Goal: Transaction & Acquisition: Book appointment/travel/reservation

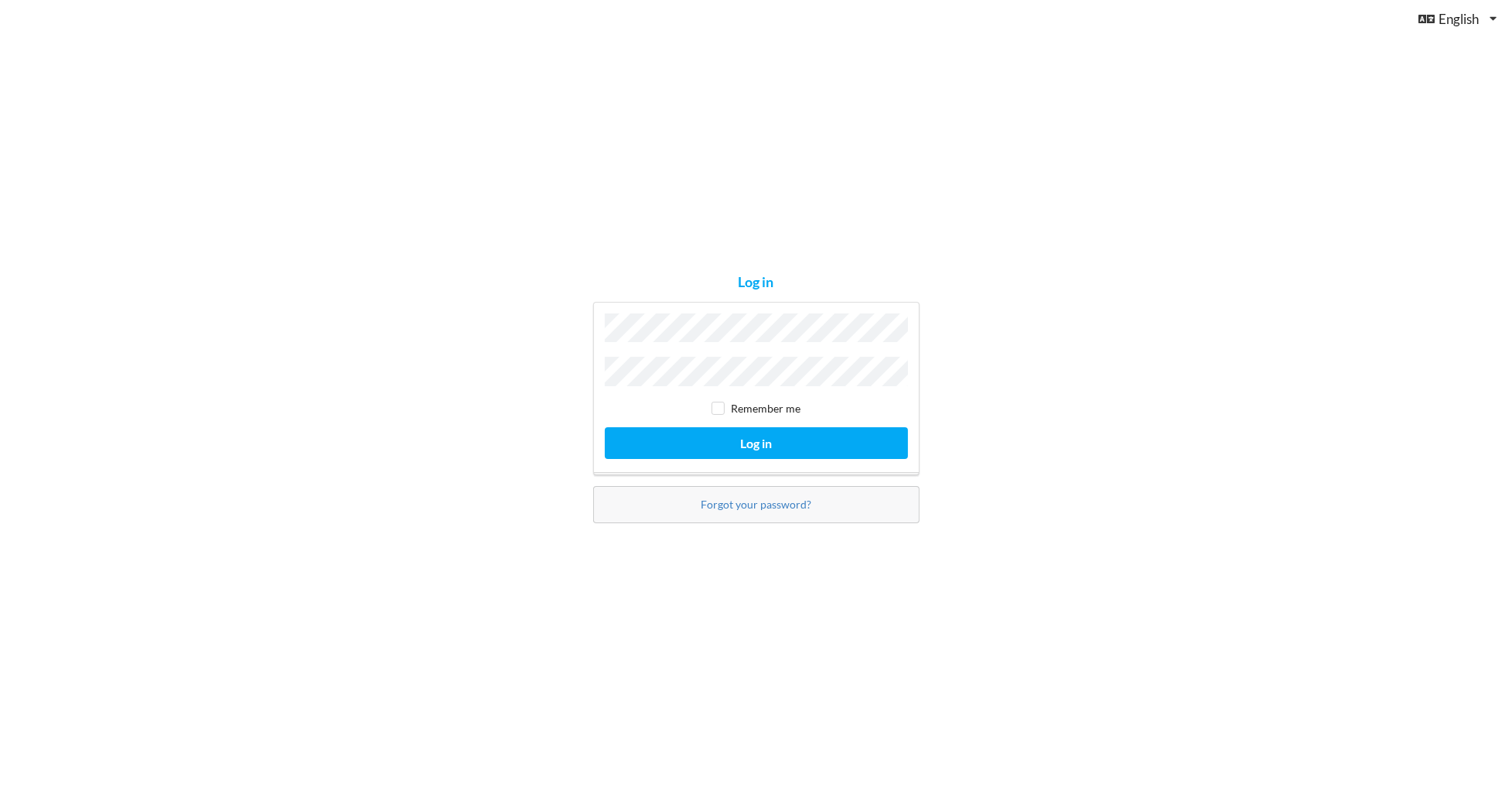
click at [703, 462] on div "Remember me Log in" at bounding box center [756, 388] width 327 height 173
click at [723, 443] on button "Log in" at bounding box center [756, 443] width 304 height 32
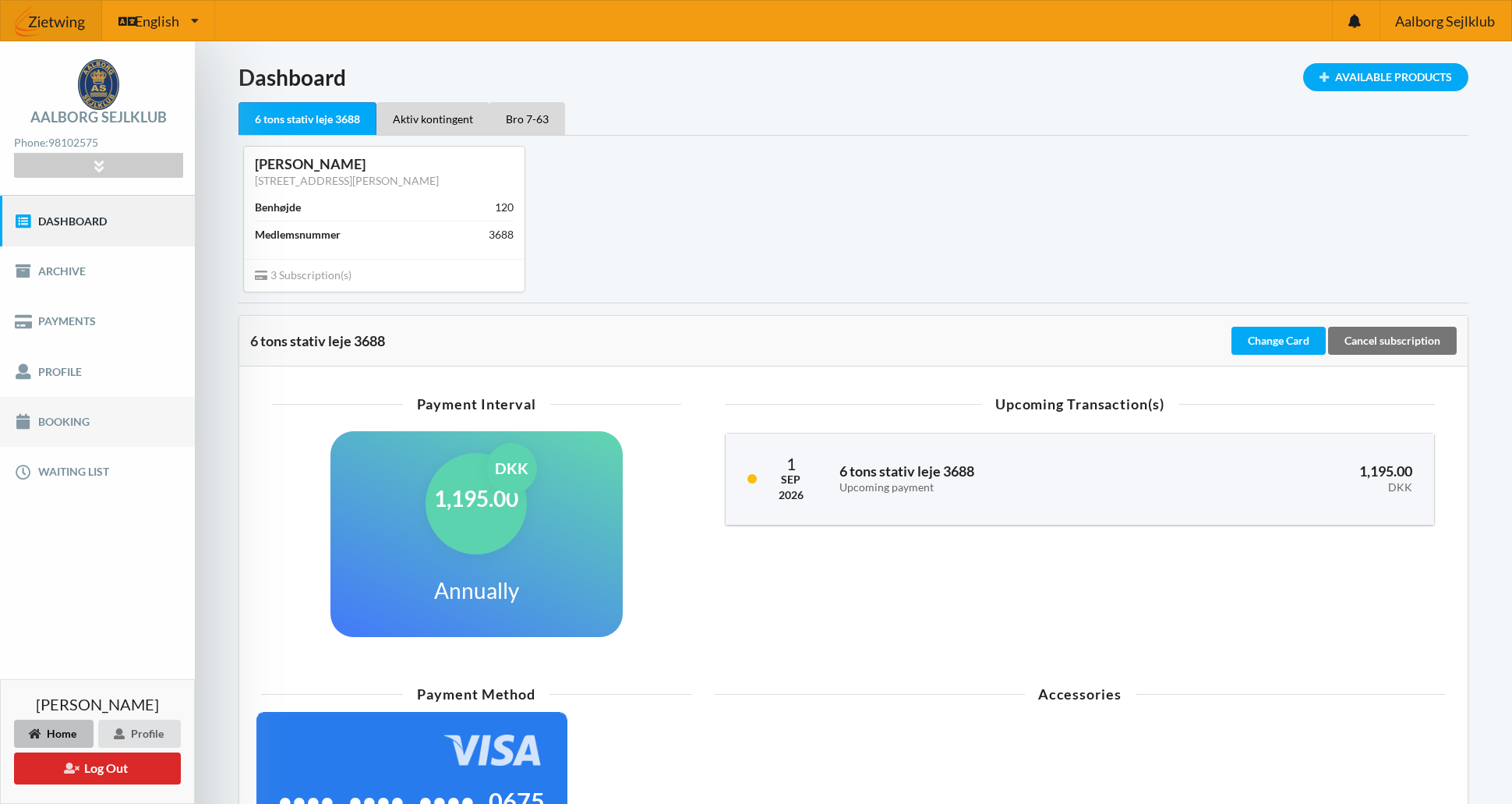
click at [125, 435] on link "Booking" at bounding box center [97, 422] width 195 height 50
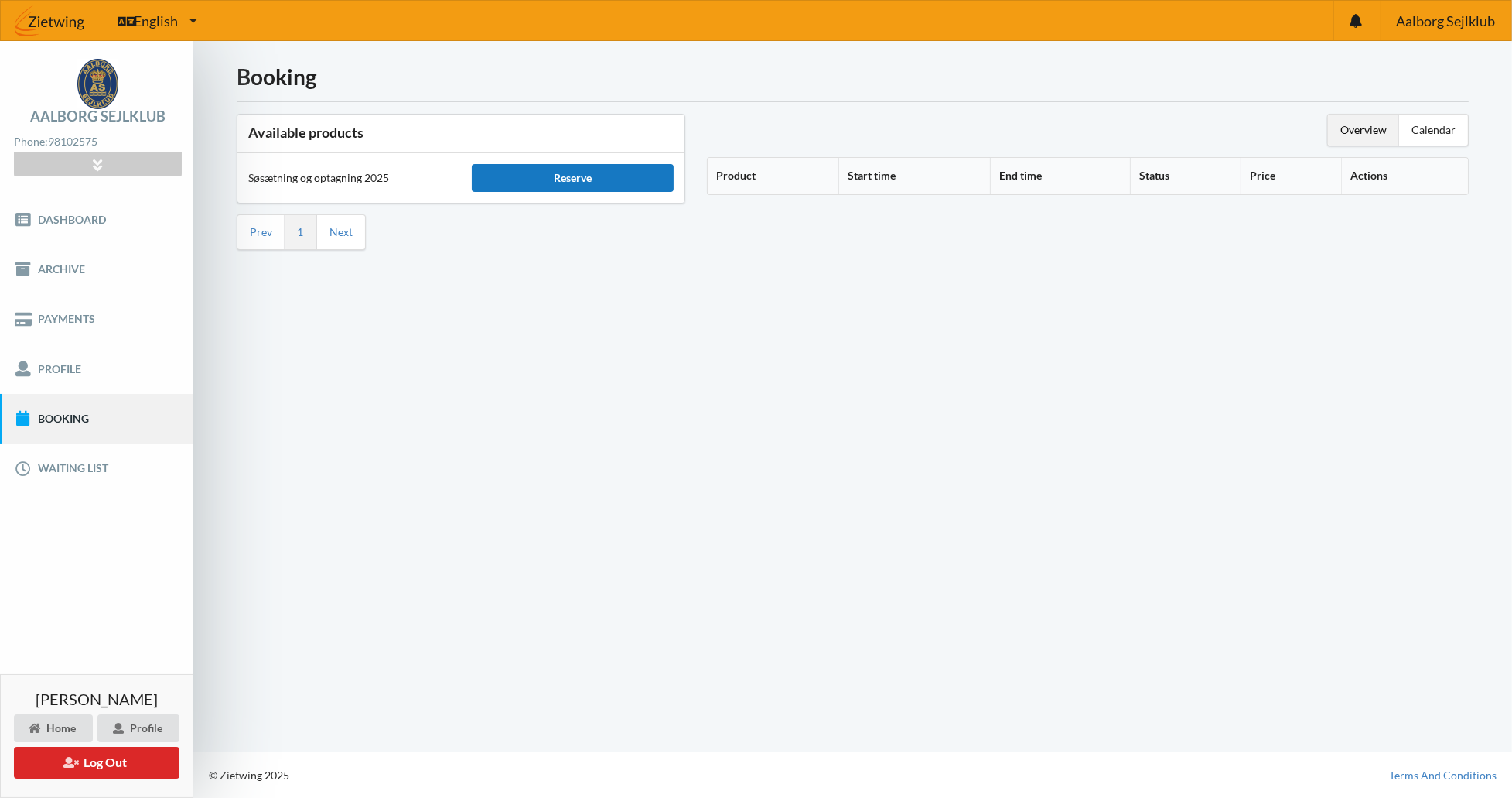
click at [550, 173] on div "Reserve" at bounding box center [572, 178] width 202 height 28
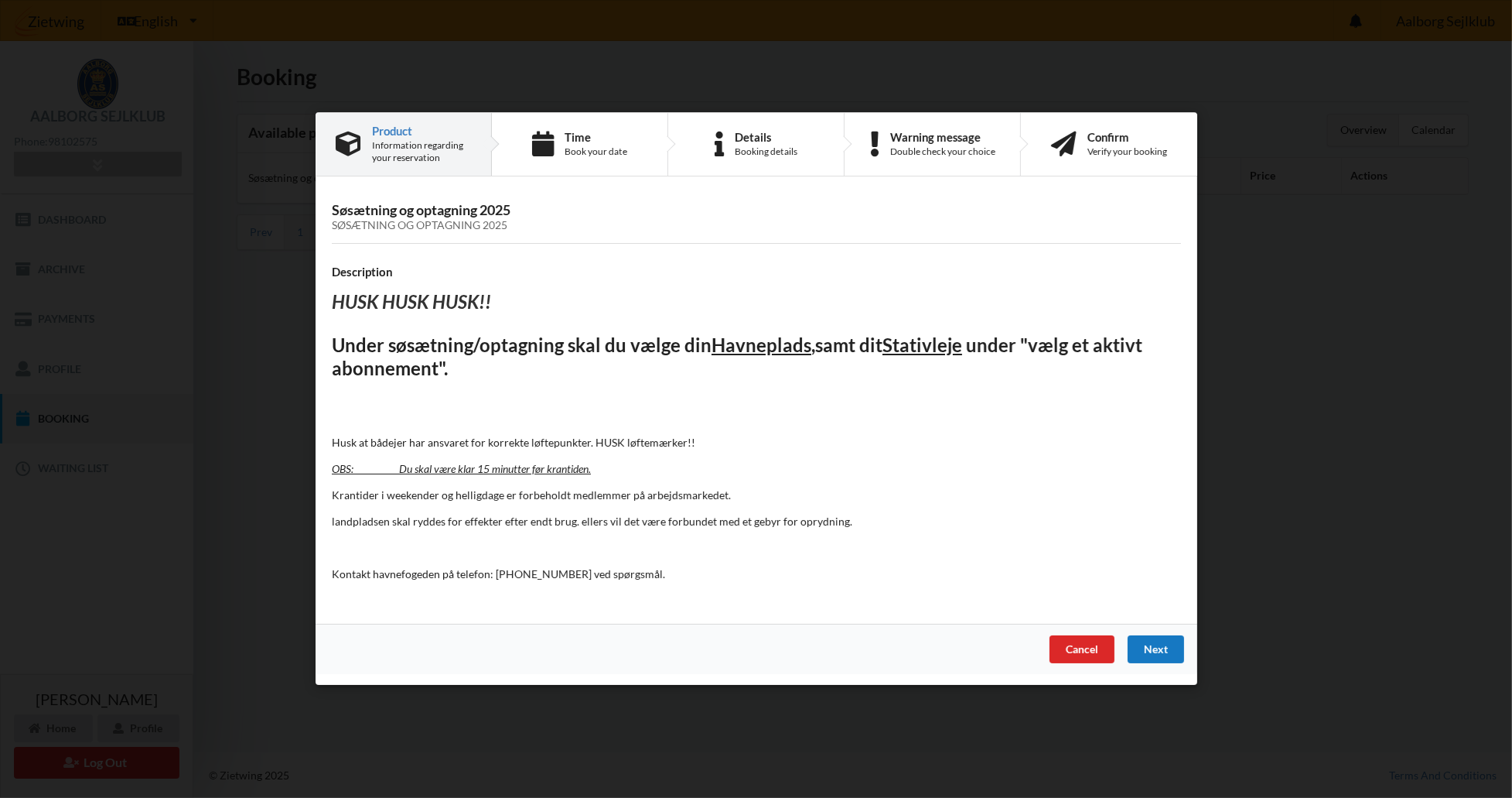
click at [1164, 642] on div "Next" at bounding box center [1155, 650] width 56 height 28
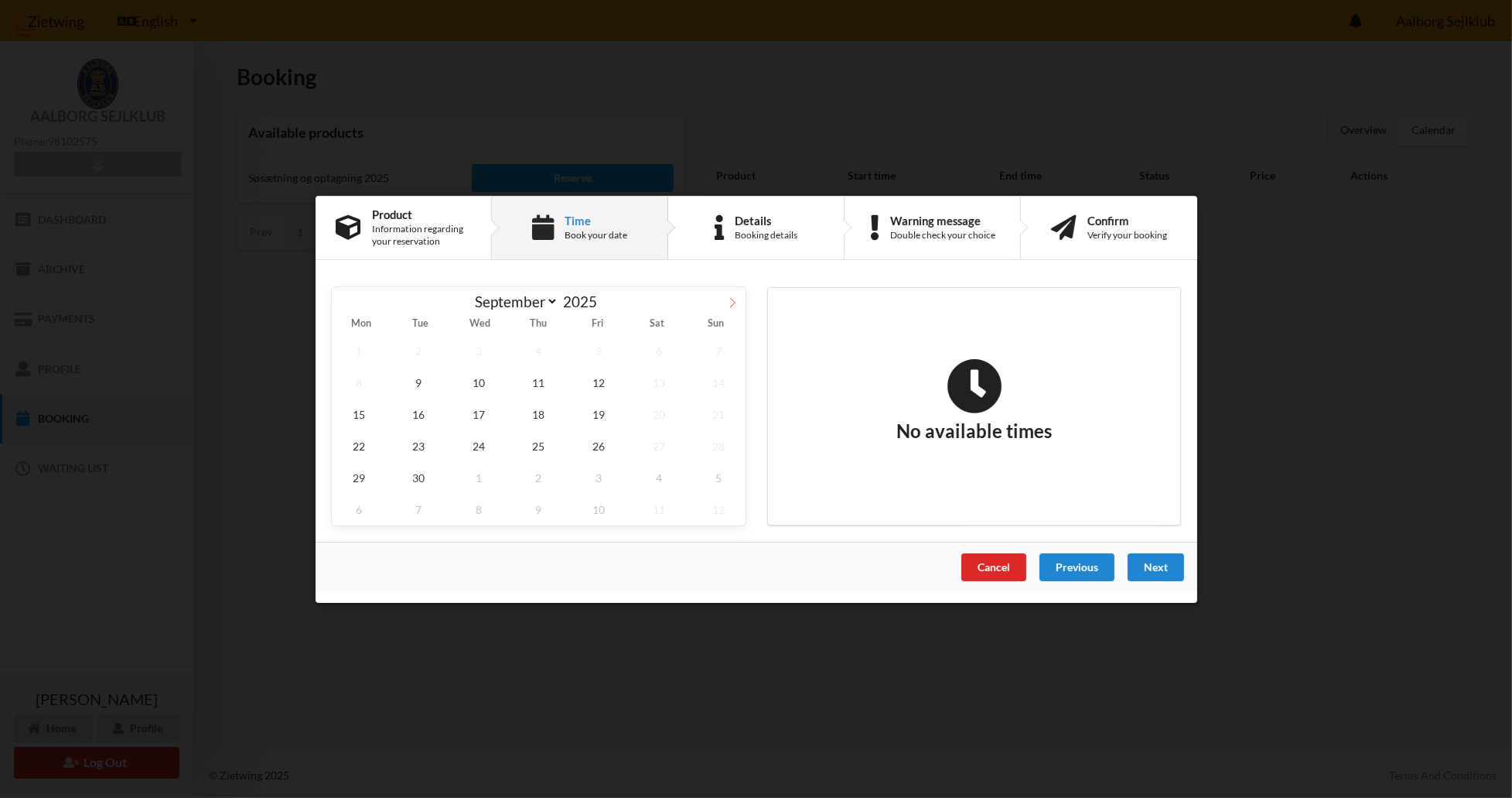
click at [733, 303] on icon at bounding box center [732, 301] width 11 height 11
select select "9"
click at [598, 415] on span "17" at bounding box center [598, 413] width 54 height 32
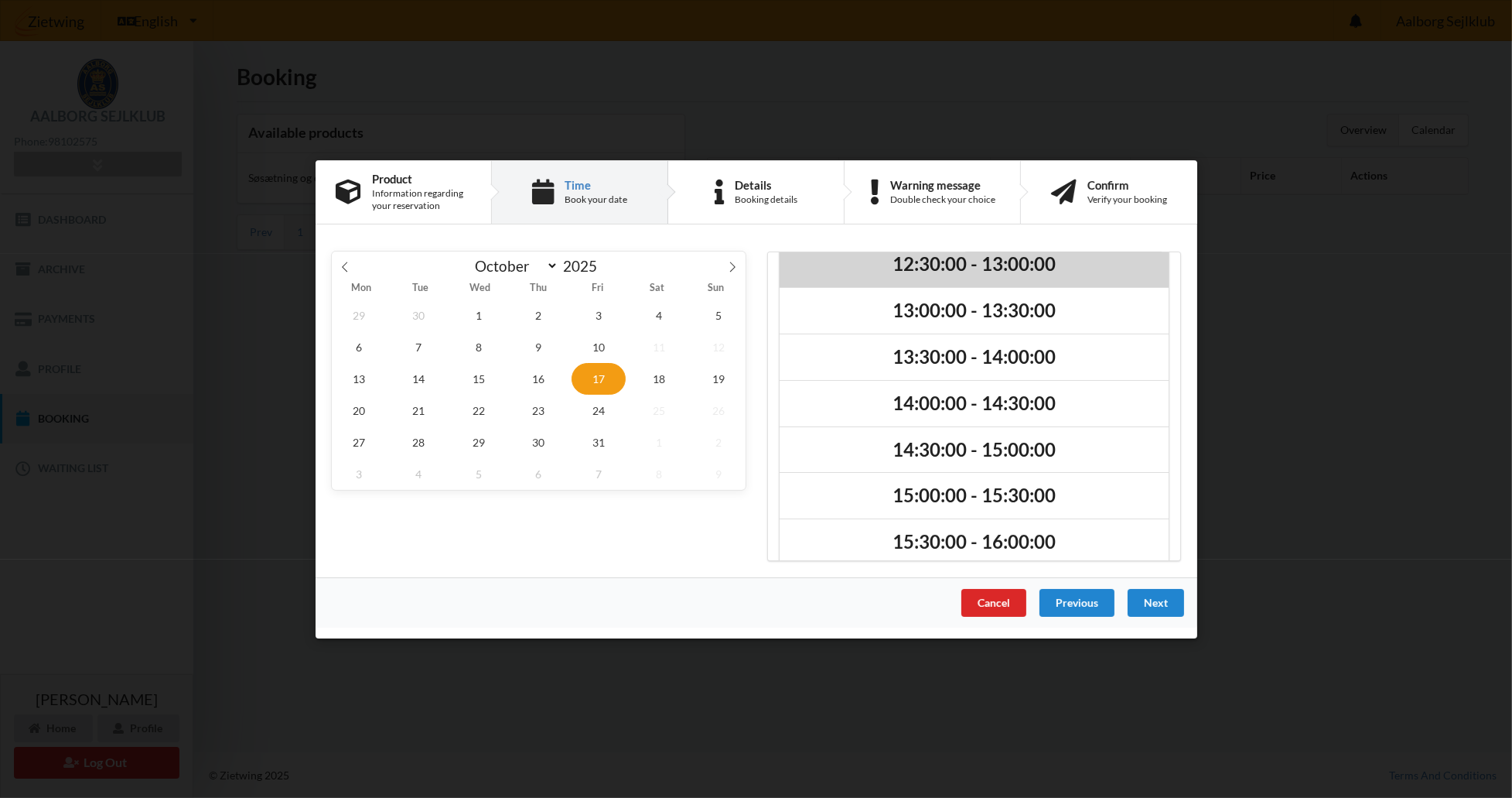
scroll to position [221, 0]
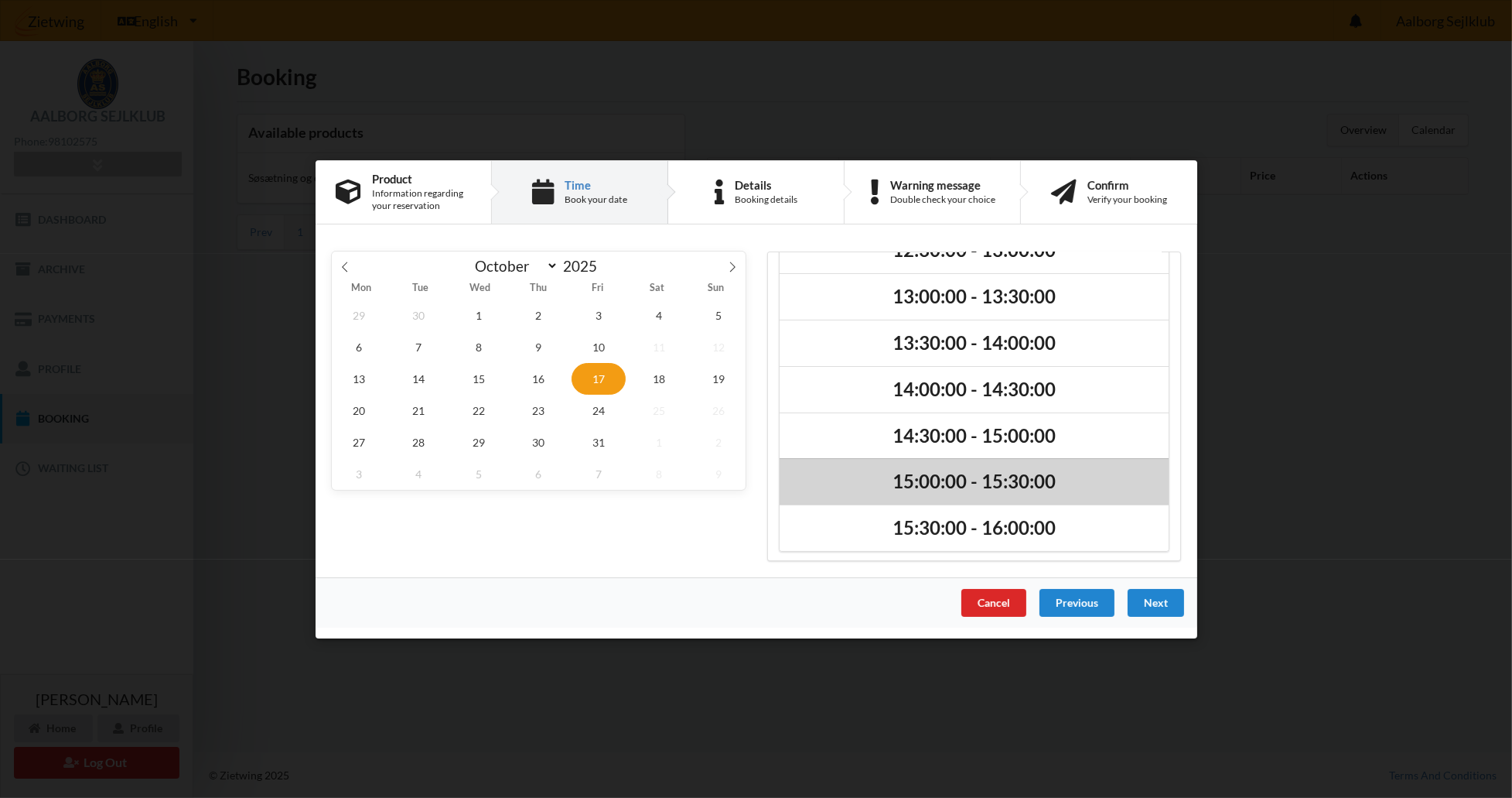
click at [1011, 489] on h2 "15:00:00 - 15:30:00" at bounding box center [974, 481] width 367 height 24
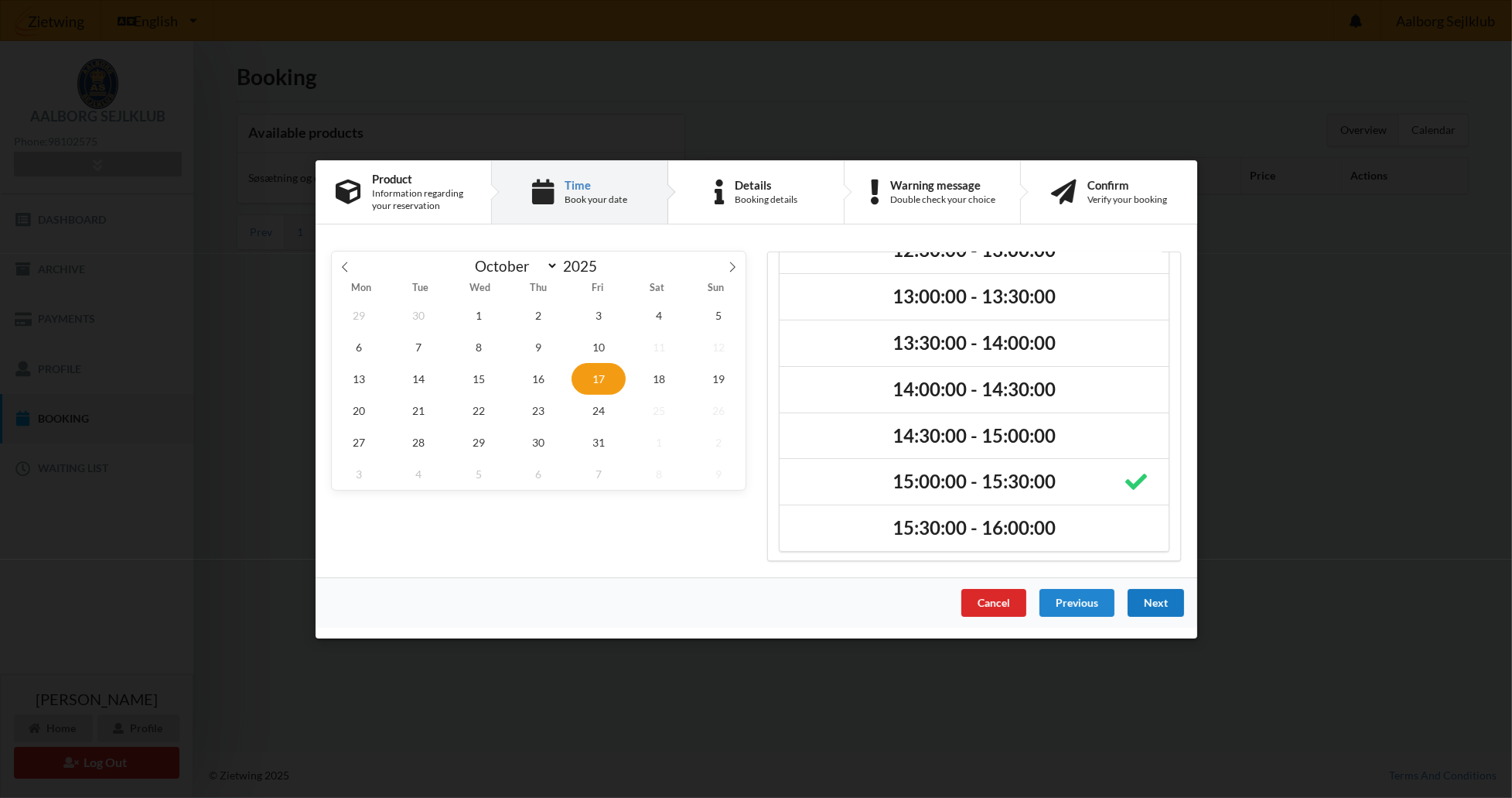
click at [1157, 605] on div "Next" at bounding box center [1155, 602] width 56 height 28
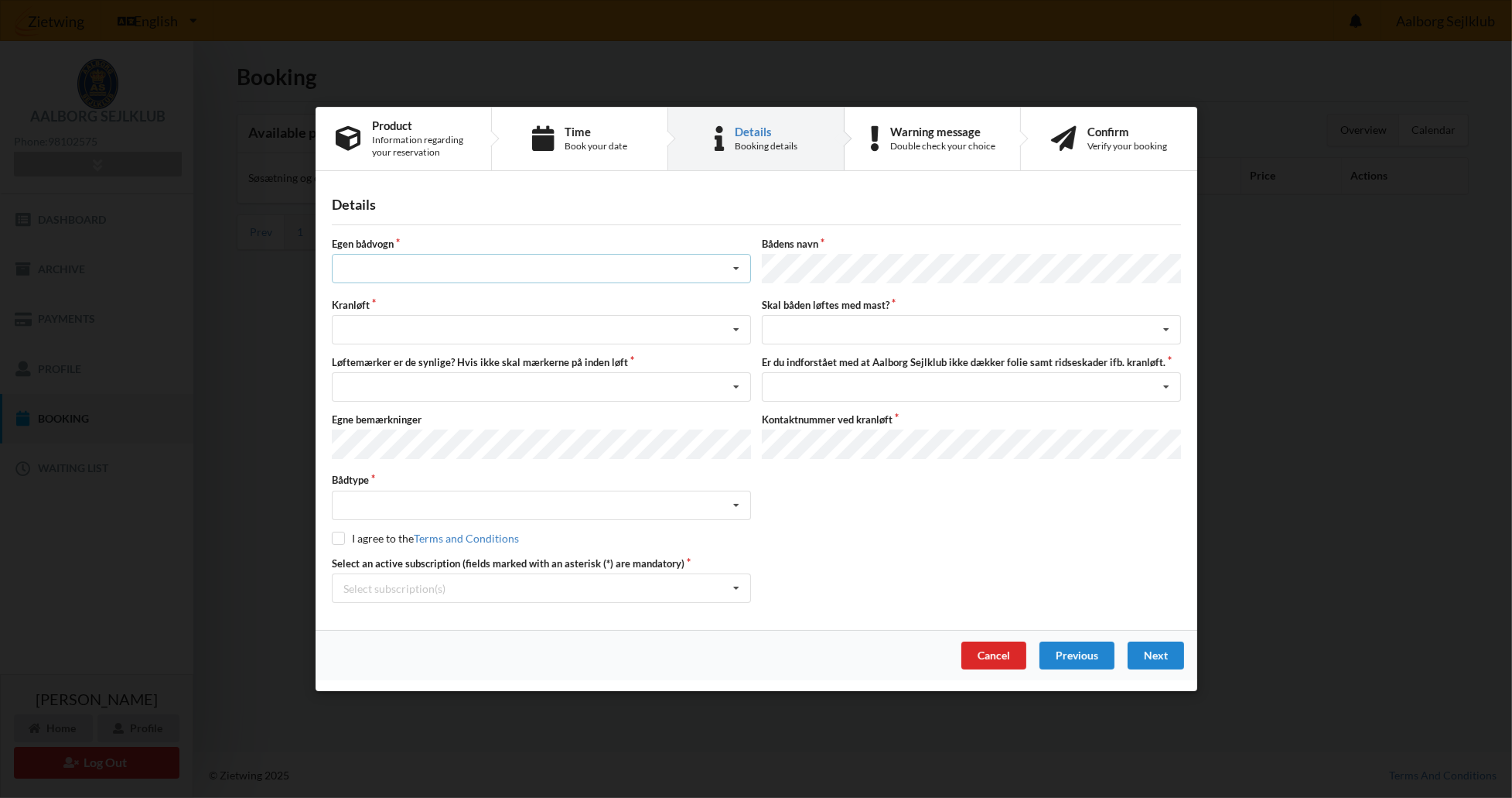
click at [529, 269] on div "Intet valg ja nej" at bounding box center [542, 268] width 420 height 29
click at [365, 364] on div "nej" at bounding box center [542, 353] width 418 height 29
click at [393, 330] on div "Søsætning Optagning" at bounding box center [542, 329] width 420 height 29
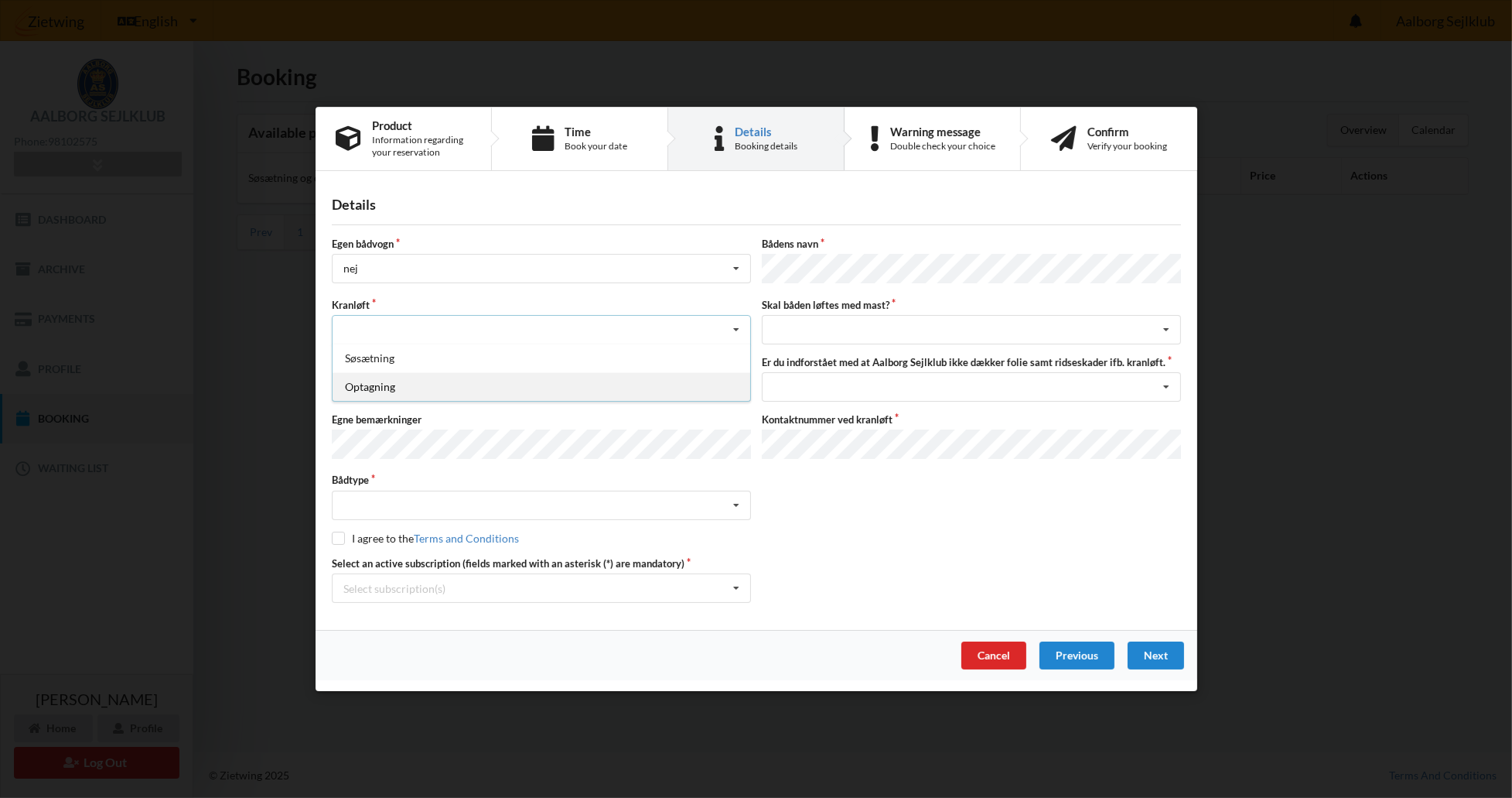
click at [392, 391] on div "Optagning" at bounding box center [542, 387] width 418 height 29
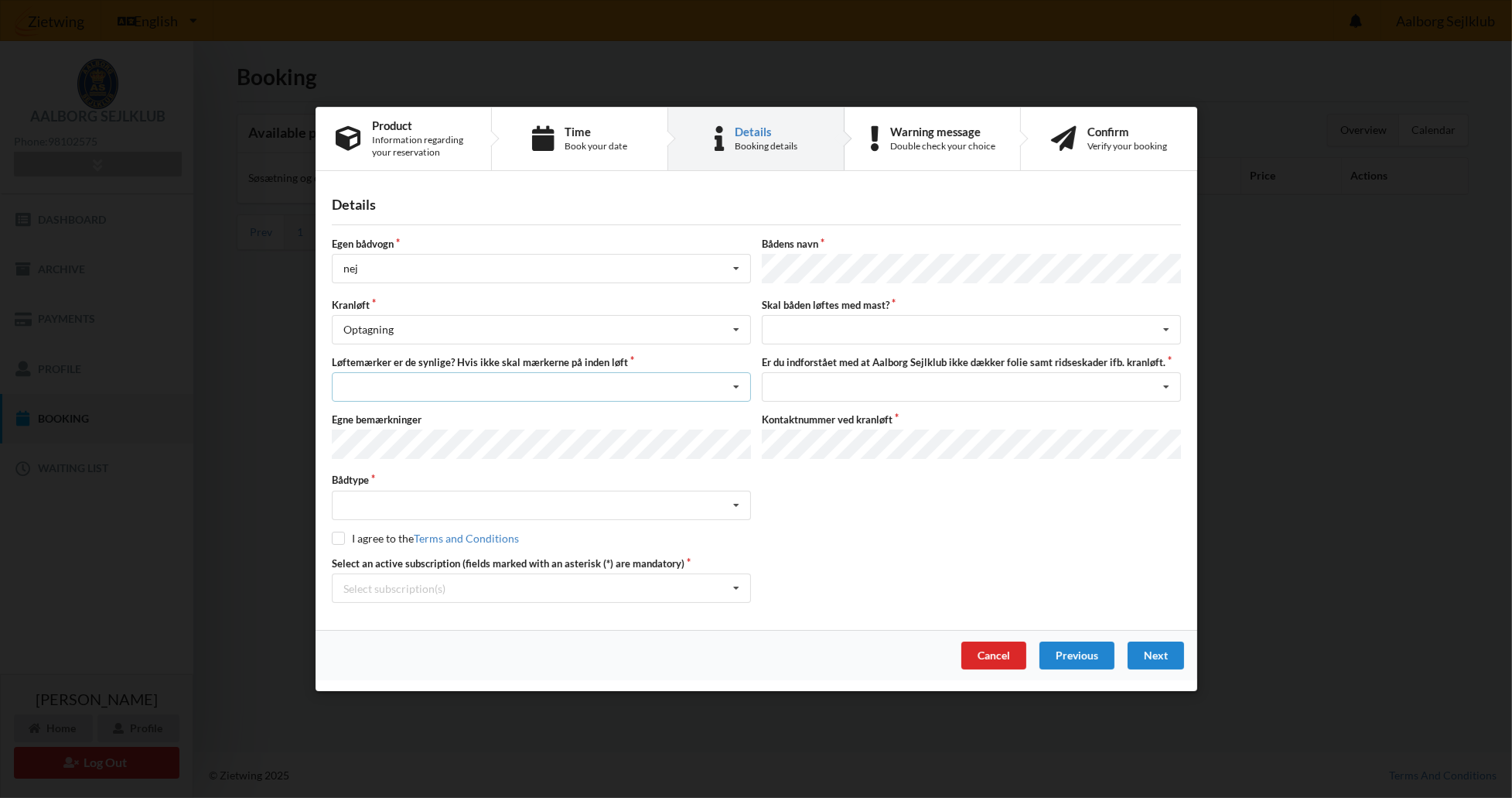
click at [479, 388] on div "Nej, jeg kontakter havnekontoret inden løft og får dem sat på Ja, mine mærker e…" at bounding box center [542, 387] width 420 height 29
click at [437, 443] on div "Ja, mine mærker er synlige og intakte" at bounding box center [542, 444] width 418 height 29
click at [396, 499] on div "Intet valgt Sejlbåd Motorbåd Motorsejler [PERSON_NAME]" at bounding box center [542, 504] width 420 height 29
click at [417, 552] on div "Sejlbåd" at bounding box center [542, 561] width 418 height 29
click at [473, 584] on div "Select subscription(s) * 6 tons stativ leje 3688 Aktiv kontingent * Bro 7-63" at bounding box center [542, 587] width 420 height 29
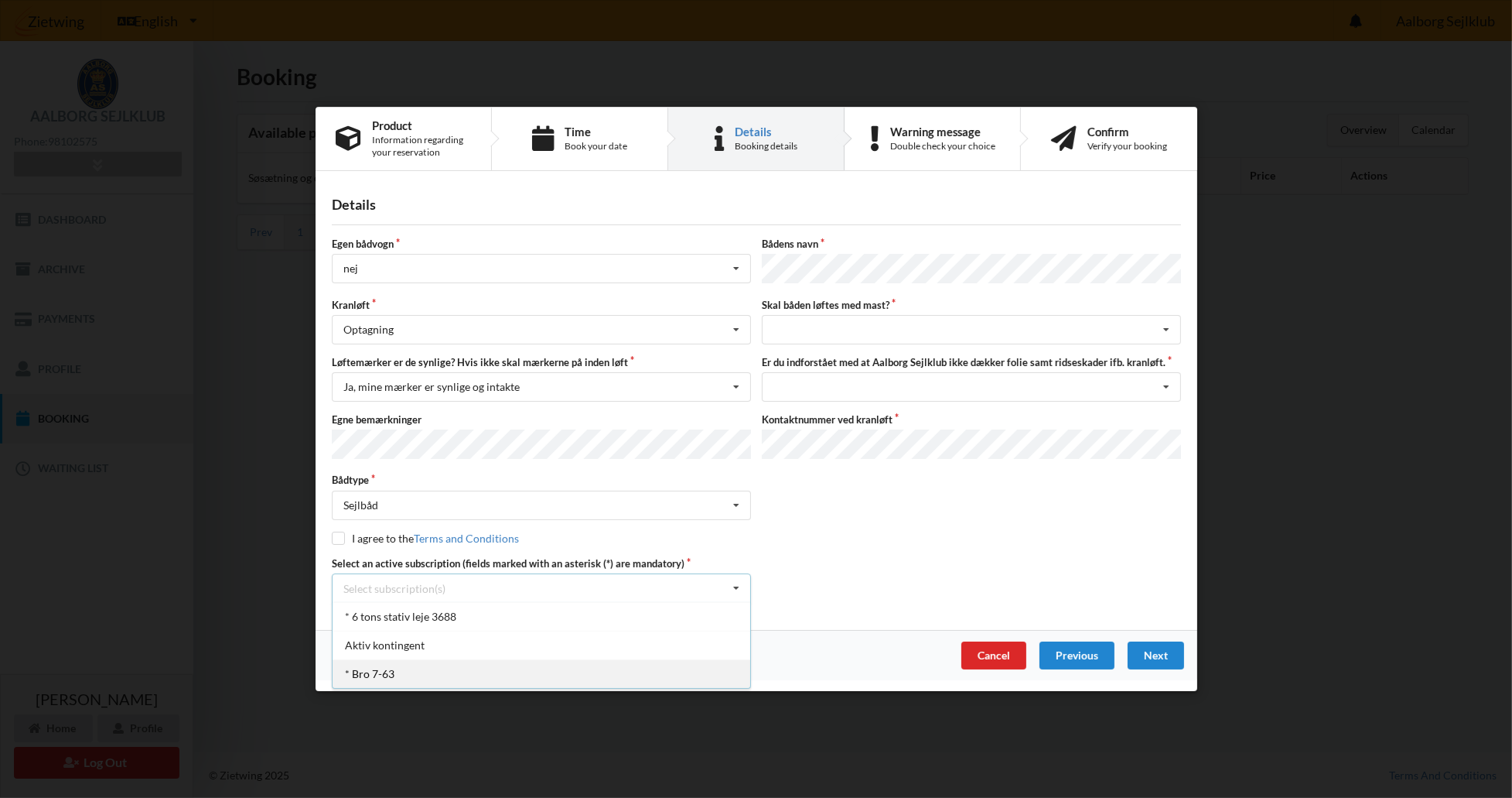
click at [427, 677] on div "* Bro 7-63" at bounding box center [542, 674] width 418 height 29
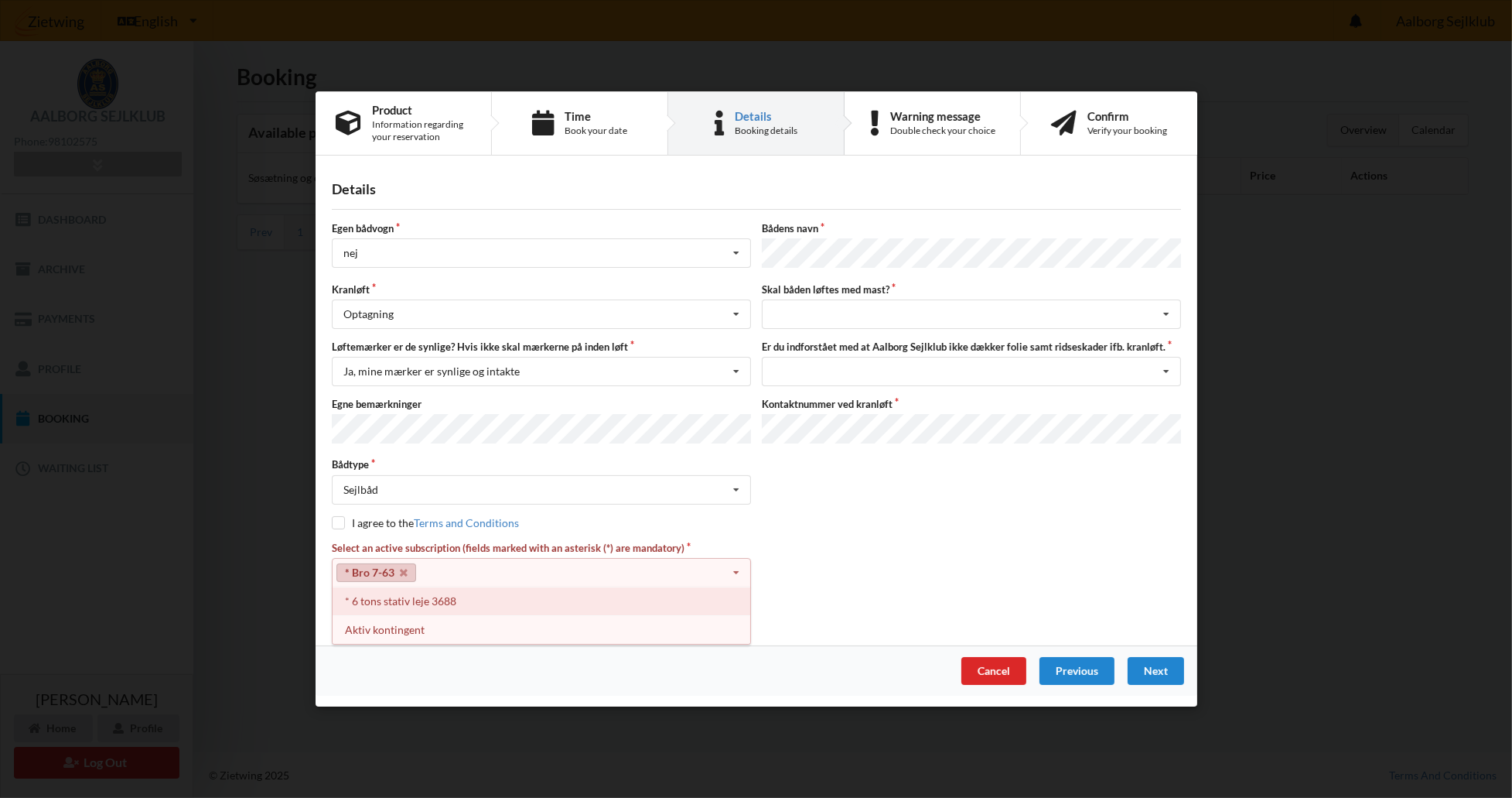
click at [427, 593] on div "* 6 tons stativ leje 3688" at bounding box center [542, 601] width 418 height 29
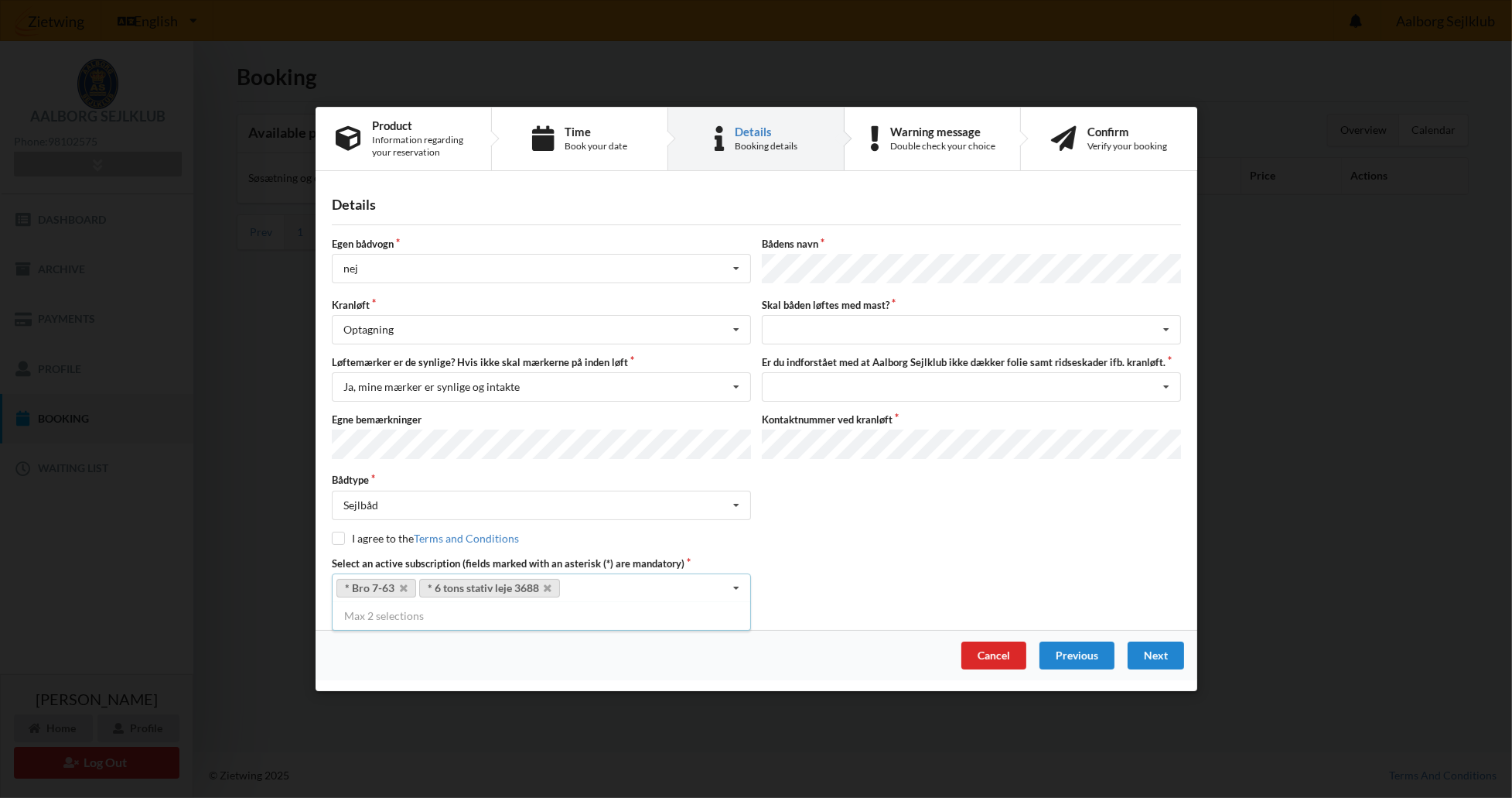
click at [640, 585] on div "* Bro 7-63 * 6 tons stativ leje 3688 Select subscription(s) * 6 tons stativ lej…" at bounding box center [542, 587] width 420 height 29
click at [600, 584] on div "* Bro 7-63 * 6 tons stativ leje 3688 Select subscription(s) * 6 tons stativ lej…" at bounding box center [542, 587] width 420 height 29
drag, startPoint x: 725, startPoint y: 583, endPoint x: 739, endPoint y: 583, distance: 14.0
click at [737, 583] on div "* Bro 7-63 * 6 tons stativ leje 3688 Select subscription(s) * 6 tons stativ lej…" at bounding box center [542, 587] width 420 height 29
click at [739, 583] on icon at bounding box center [737, 588] width 23 height 29
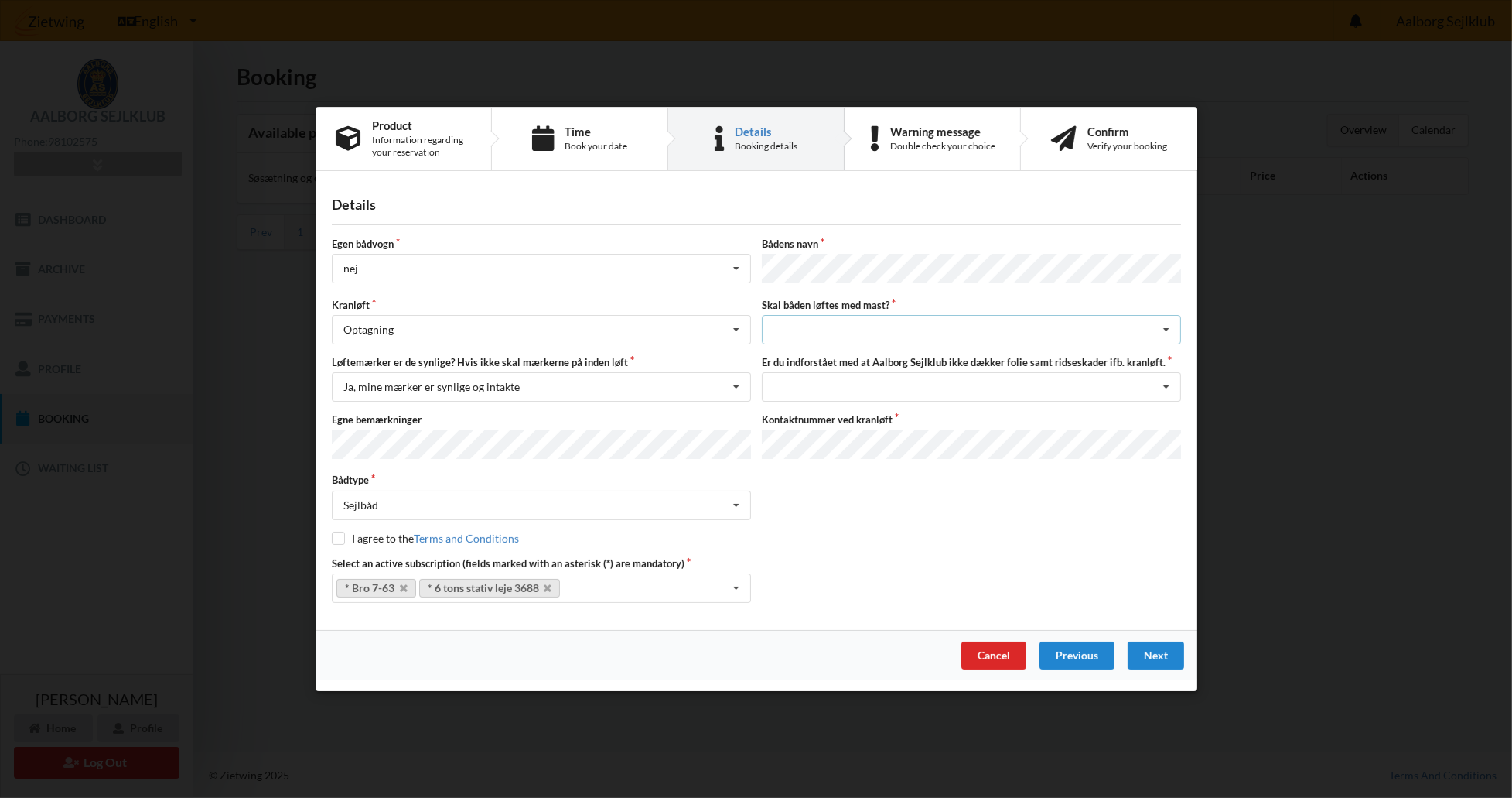
click at [913, 325] on div "intet valg ja nej" at bounding box center [972, 329] width 420 height 29
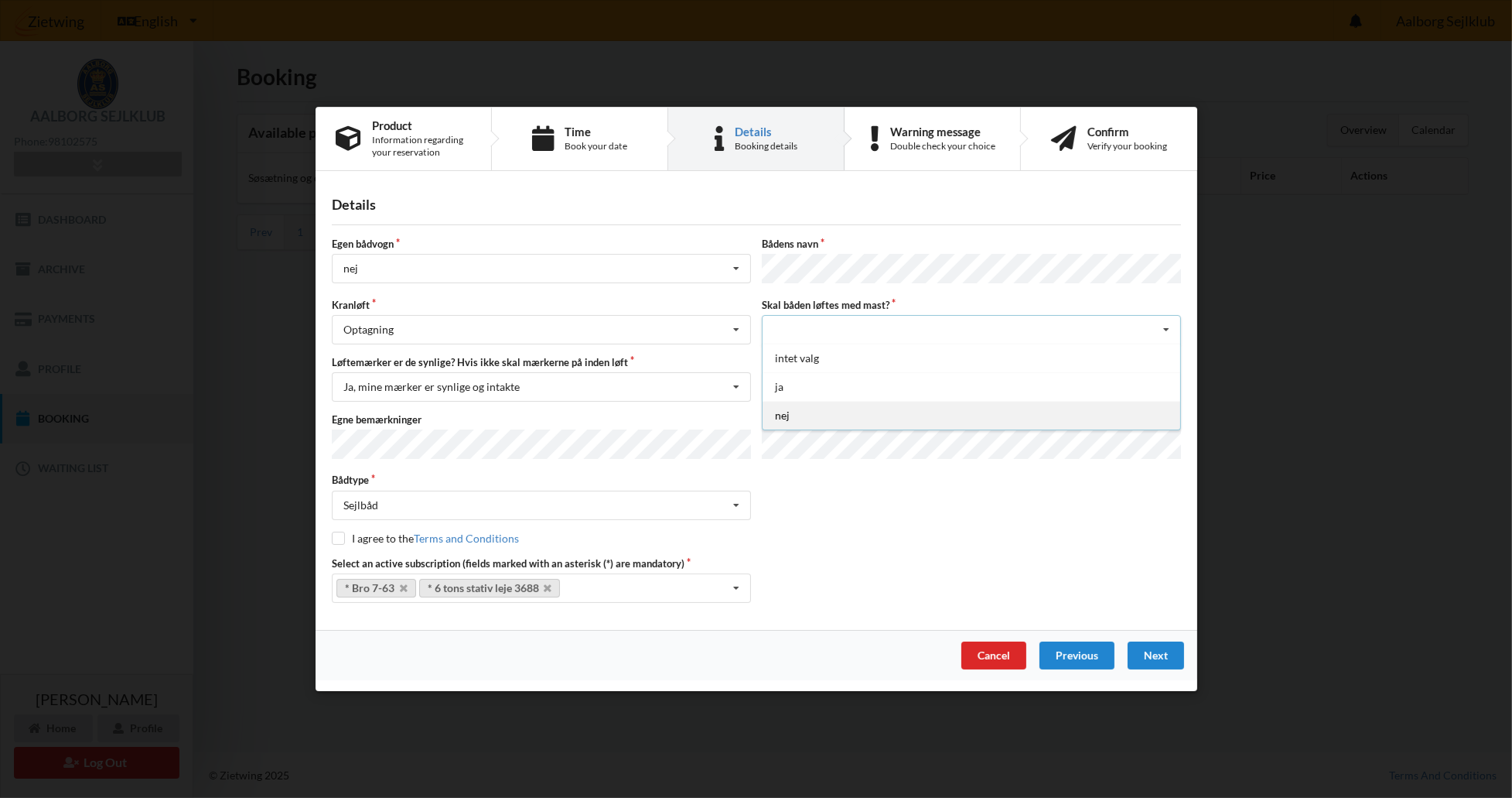
click at [888, 405] on div "nej" at bounding box center [972, 415] width 418 height 29
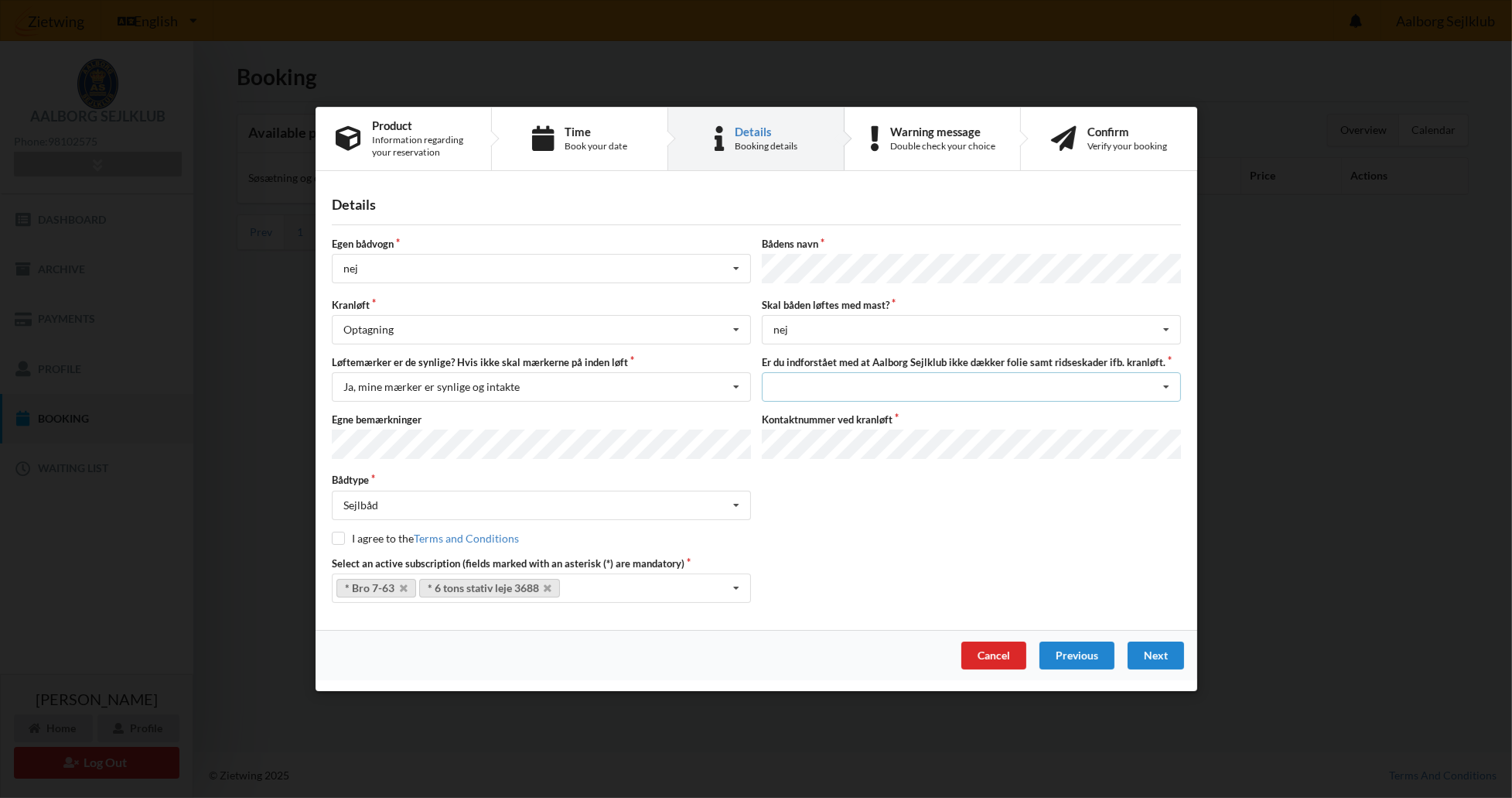
click at [969, 379] on div "Jeg har tæpper med og tager selv ansvaret for eventuelle folie samt ridseskader…" at bounding box center [972, 387] width 420 height 29
click at [878, 411] on div "Jeg har tæpper med og tager selv ansvaret for eventuelle folie samt ridseskader" at bounding box center [972, 415] width 418 height 29
click at [903, 547] on div "Egen bådvogn nej Intet valg ja nej Bådens navn Kranløft Optagning Søsætning Opt…" at bounding box center [756, 419] width 849 height 366
click at [339, 536] on input "checkbox" at bounding box center [338, 538] width 13 height 13
checkbox input "true"
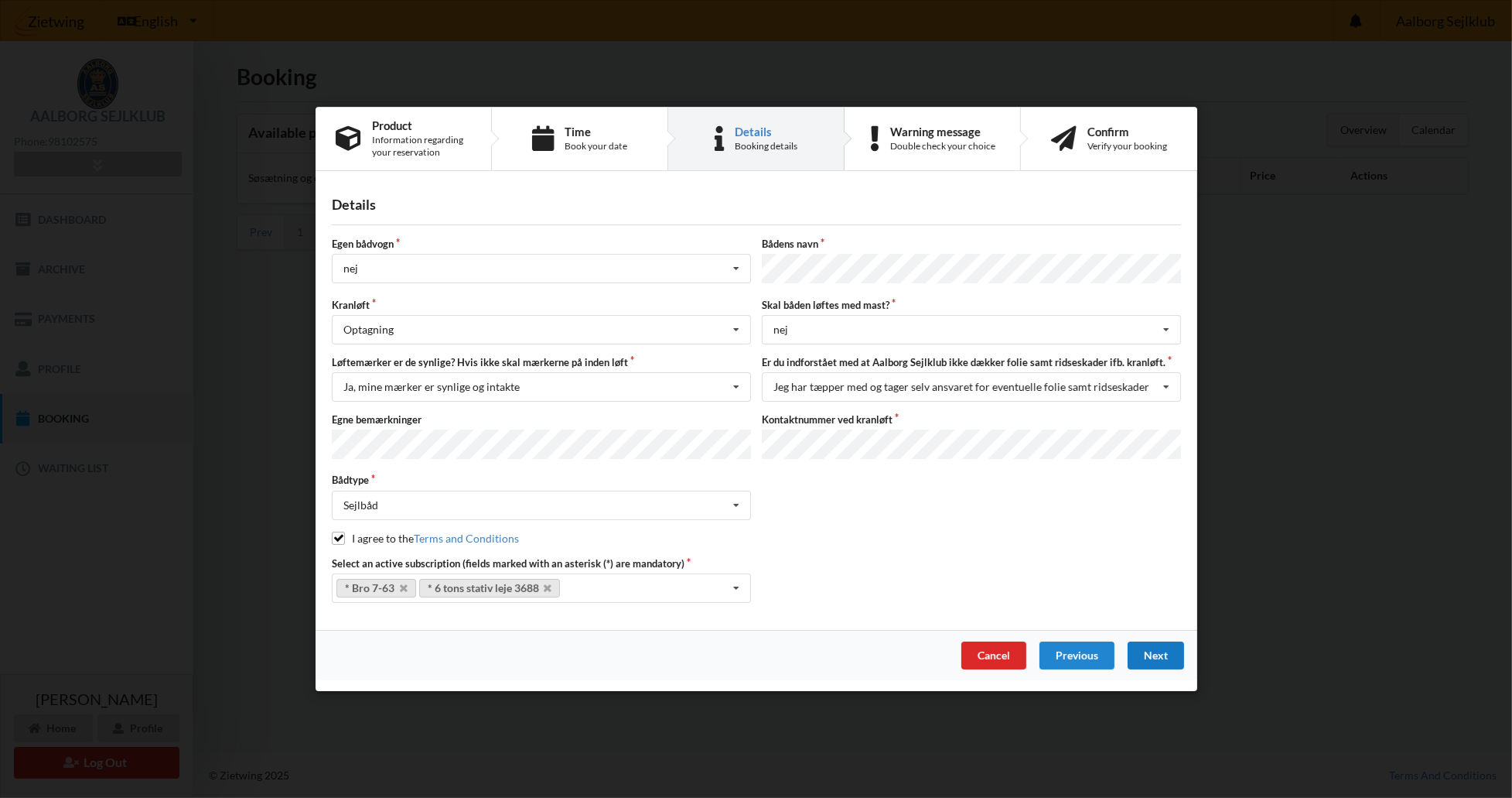
click at [1145, 650] on div "Next" at bounding box center [1155, 655] width 56 height 28
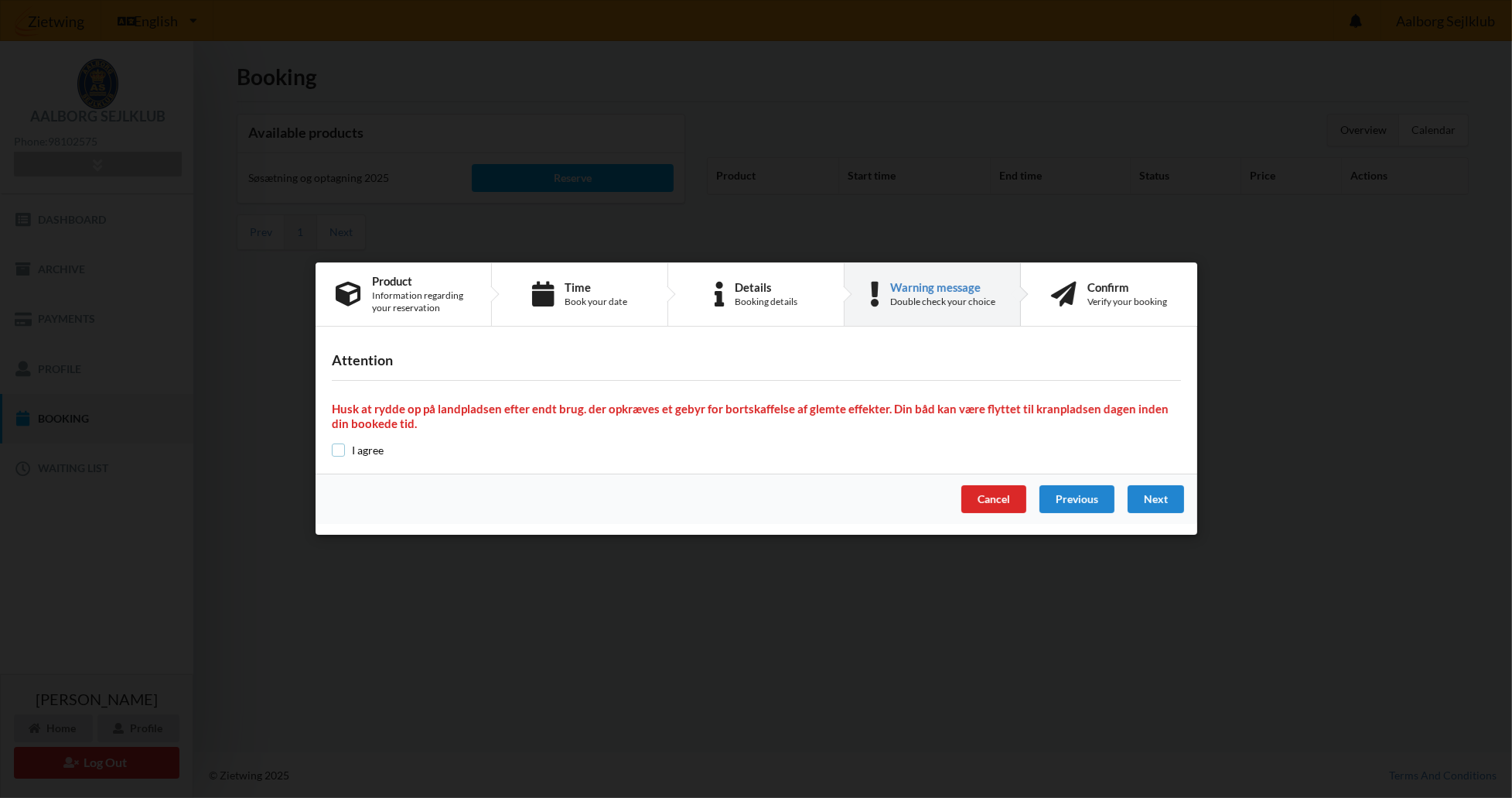
click at [339, 454] on input "checkbox" at bounding box center [338, 450] width 13 height 13
checkbox input "true"
click at [1164, 494] on div "Next" at bounding box center [1155, 500] width 56 height 28
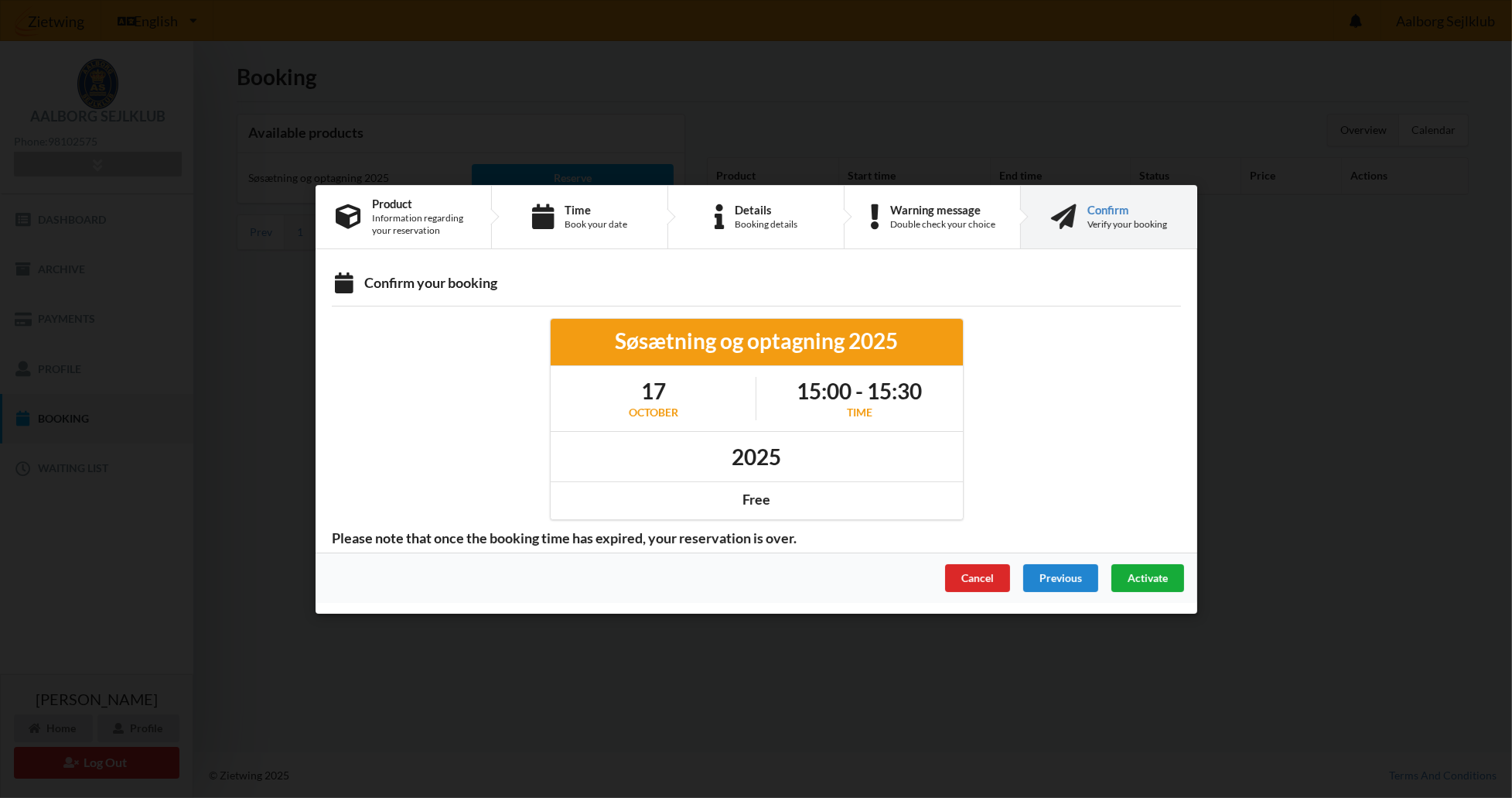
click at [1145, 578] on span "Activate" at bounding box center [1147, 577] width 40 height 13
